Goal: Transaction & Acquisition: Purchase product/service

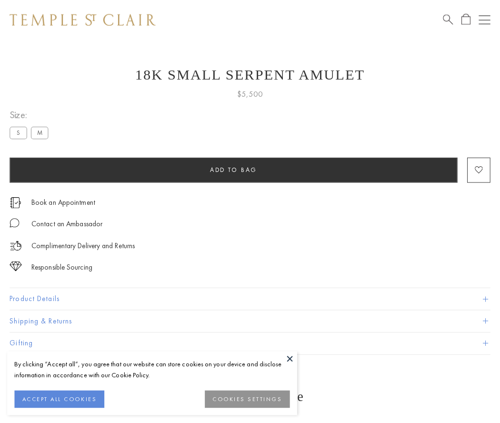
scroll to position [38, 0]
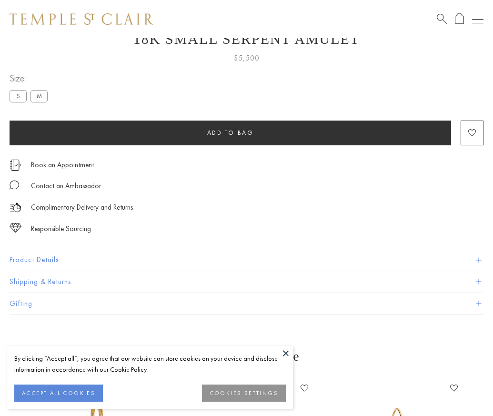
click at [230, 132] on span "Add to bag" at bounding box center [230, 133] width 47 height 8
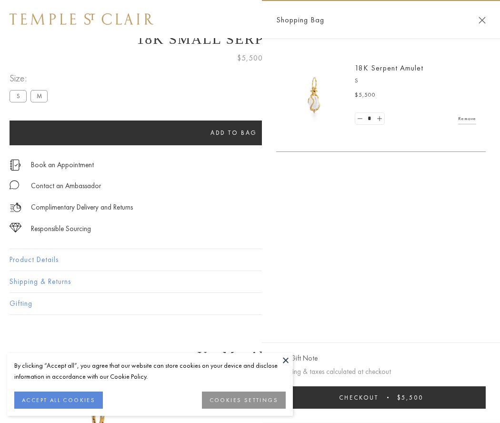
click at [381, 397] on button "Checkout $5,500" at bounding box center [380, 397] width 209 height 22
